Goal: Task Accomplishment & Management: Manage account settings

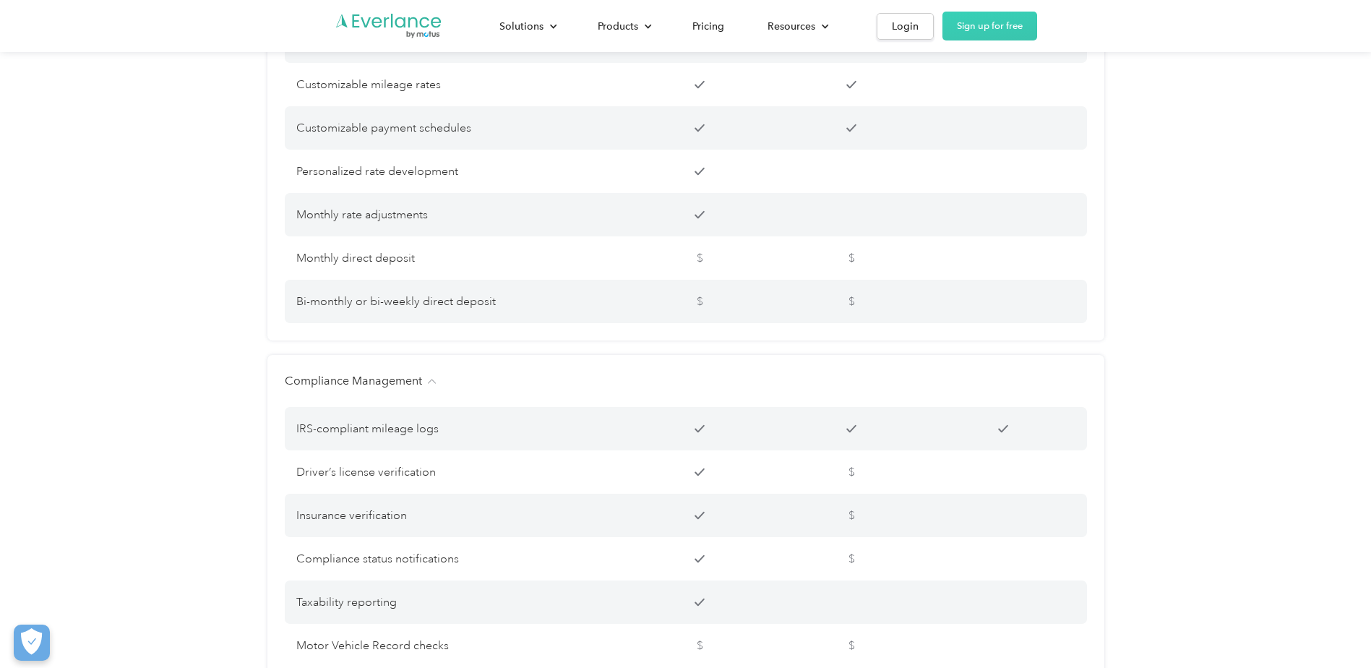
scroll to position [2601, 0]
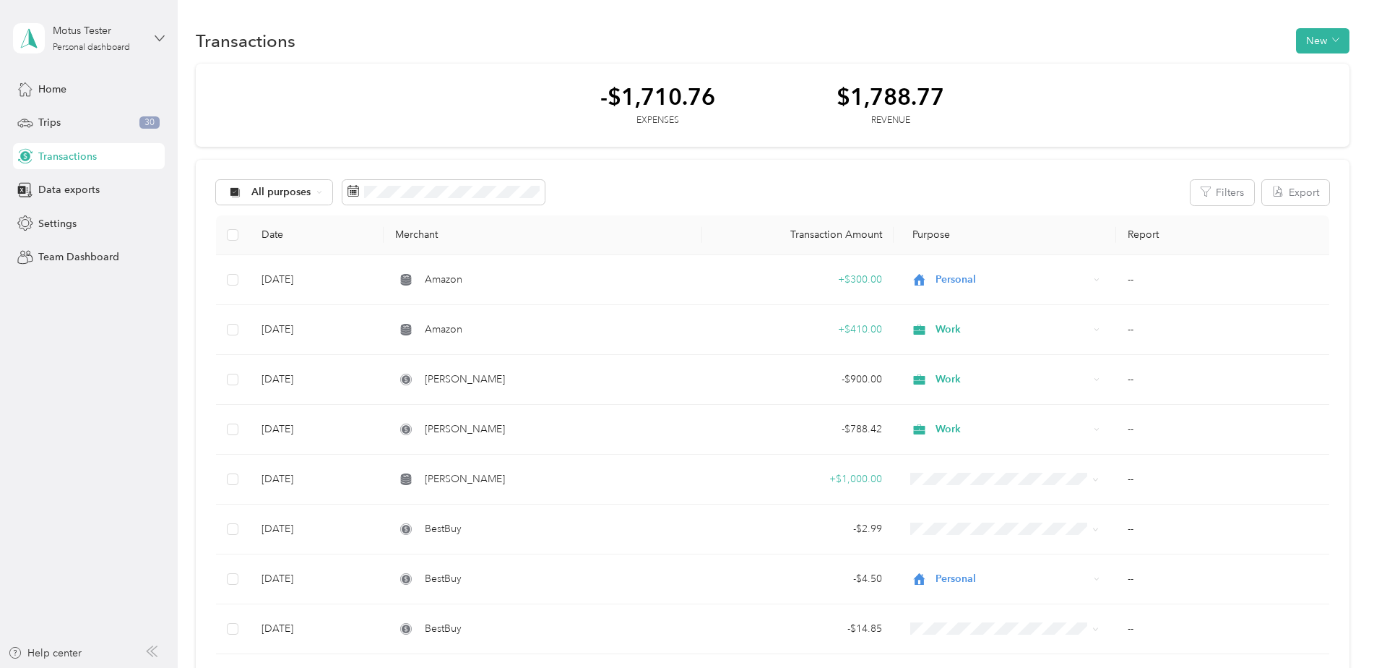
click at [163, 33] on icon at bounding box center [160, 38] width 10 height 10
click at [90, 130] on div "You’re signed in as morga_n21@live.com Log out" at bounding box center [165, 101] width 304 height 82
click at [156, 34] on icon at bounding box center [160, 38] width 10 height 10
click at [69, 114] on div "Log out" at bounding box center [54, 118] width 56 height 15
